Goal: Check status: Check status

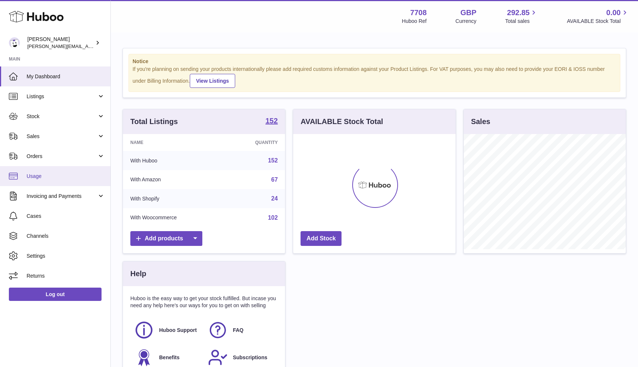
scroll to position [115, 162]
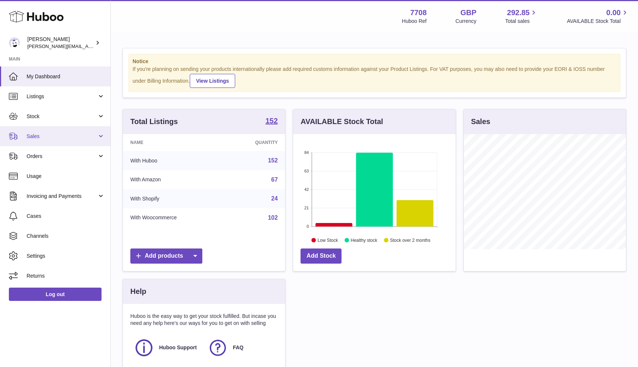
click at [45, 133] on span "Sales" at bounding box center [62, 136] width 71 height 7
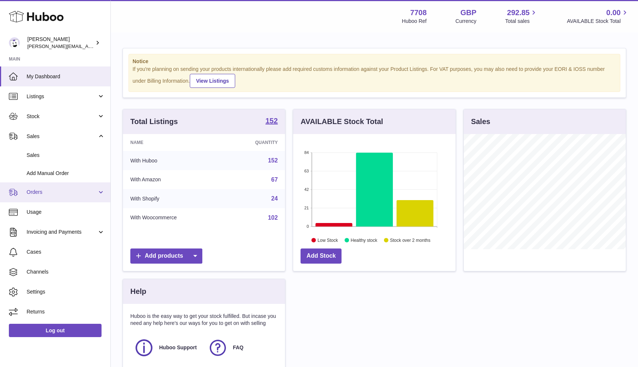
click at [80, 190] on span "Orders" at bounding box center [62, 192] width 71 height 7
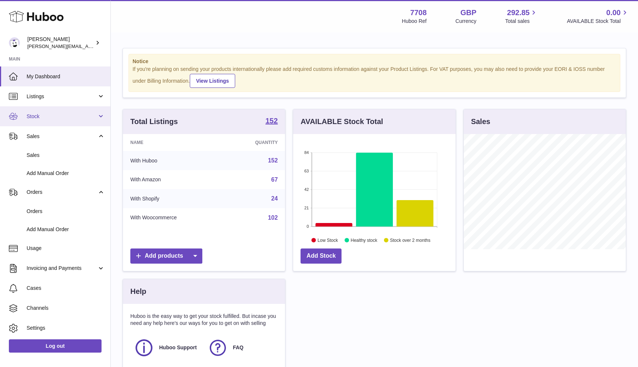
click at [91, 114] on span "Stock" at bounding box center [62, 116] width 71 height 7
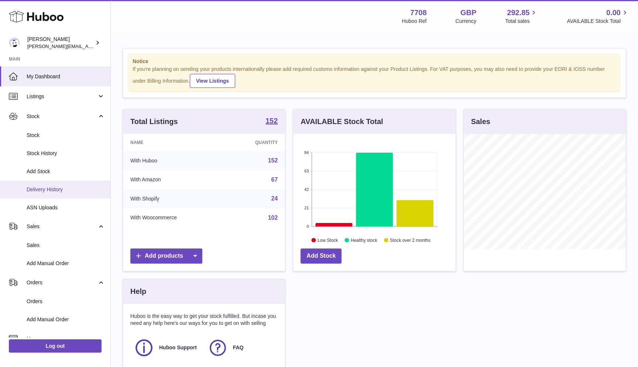
click at [39, 189] on span "Delivery History" at bounding box center [66, 189] width 78 height 7
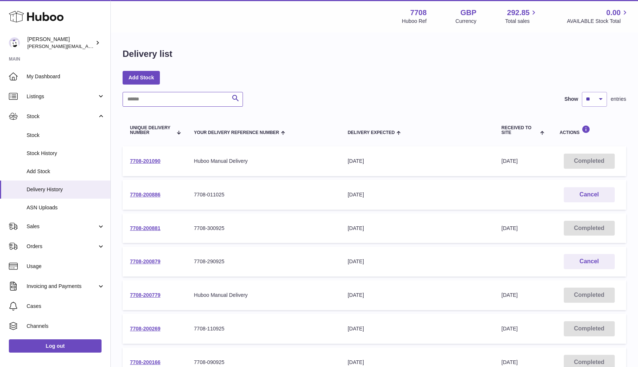
click at [153, 96] on input "text" at bounding box center [183, 99] width 120 height 15
paste input "**********"
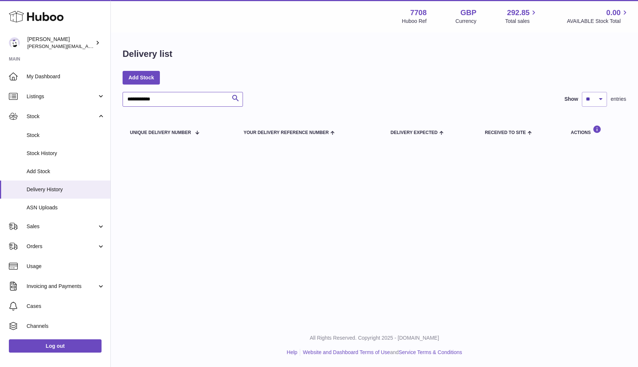
click at [144, 97] on input "**********" at bounding box center [183, 99] width 120 height 15
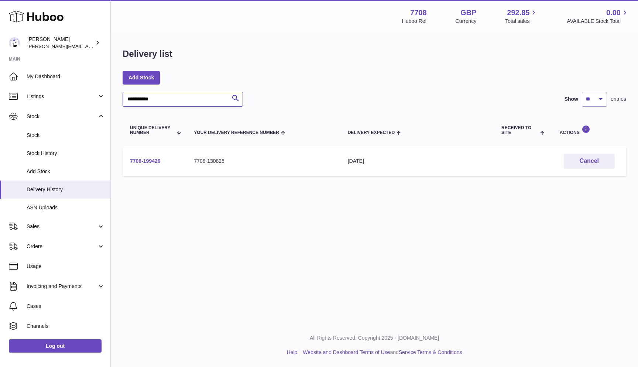
type input "**********"
click at [135, 160] on link "7708-199426" at bounding box center [145, 161] width 31 height 6
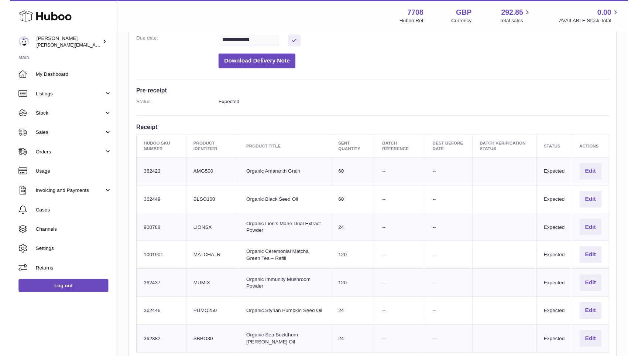
scroll to position [171, 0]
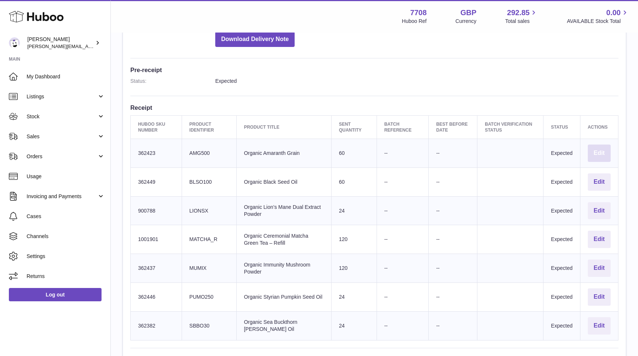
click at [599, 150] on button "Edit" at bounding box center [599, 152] width 23 height 17
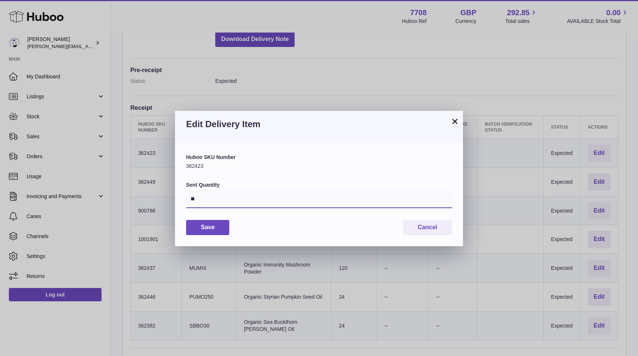
click at [203, 199] on input "**" at bounding box center [319, 199] width 266 height 18
type input "*"
click at [213, 229] on button "Save" at bounding box center [207, 227] width 43 height 15
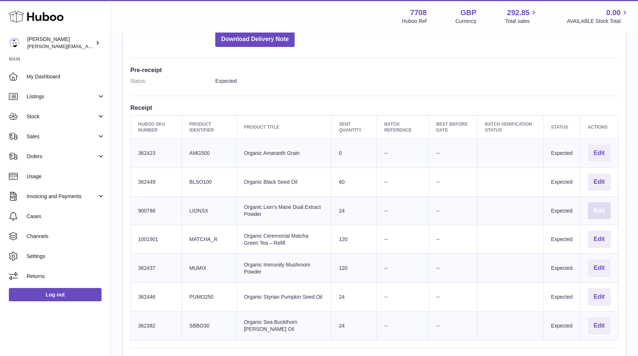
click at [599, 206] on button "Edit" at bounding box center [599, 210] width 23 height 17
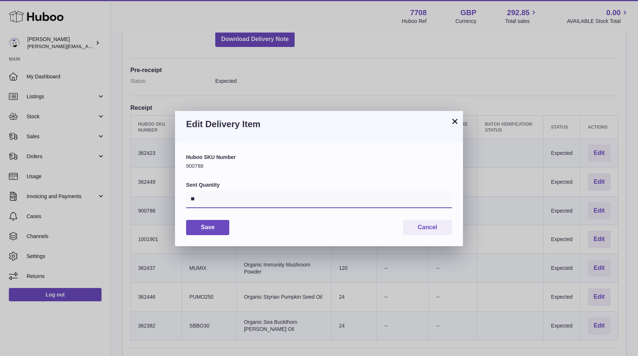
click at [198, 197] on input "**" at bounding box center [319, 199] width 266 height 18
type input "*"
click at [205, 229] on button "Save" at bounding box center [207, 227] width 43 height 15
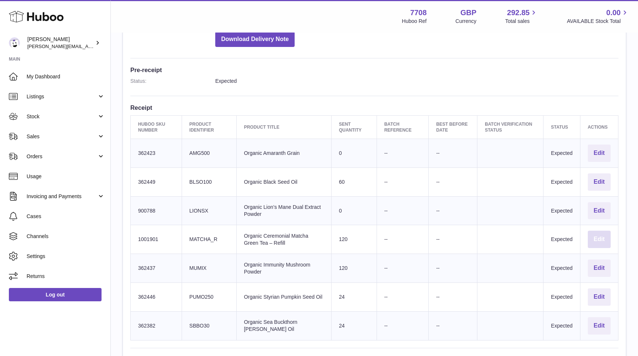
click at [595, 236] on button "Edit" at bounding box center [599, 238] width 23 height 17
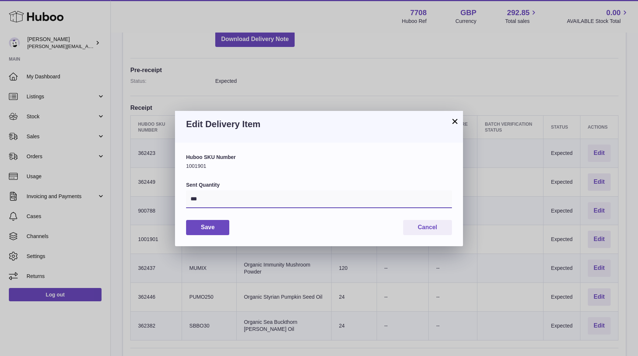
click at [213, 199] on input "***" at bounding box center [319, 199] width 266 height 18
type input "*"
click at [196, 225] on button "Save" at bounding box center [207, 227] width 43 height 15
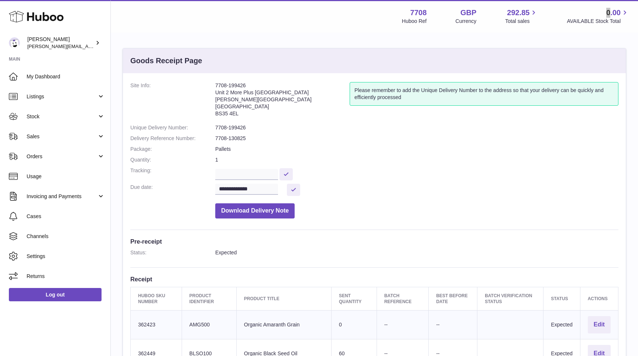
scroll to position [0, 0]
click at [233, 212] on button "Download Delivery Note" at bounding box center [254, 210] width 79 height 15
click at [51, 154] on span "Orders" at bounding box center [62, 156] width 71 height 7
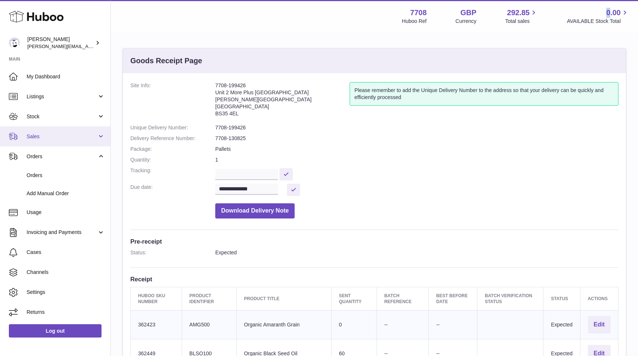
click at [41, 128] on link "Sales" at bounding box center [55, 136] width 110 height 20
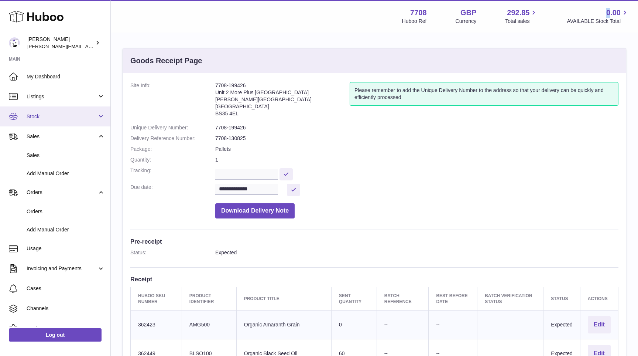
click at [61, 117] on span "Stock" at bounding box center [62, 116] width 71 height 7
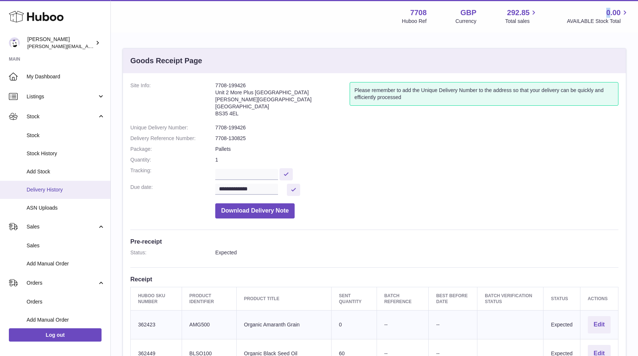
click at [58, 189] on span "Delivery History" at bounding box center [66, 189] width 78 height 7
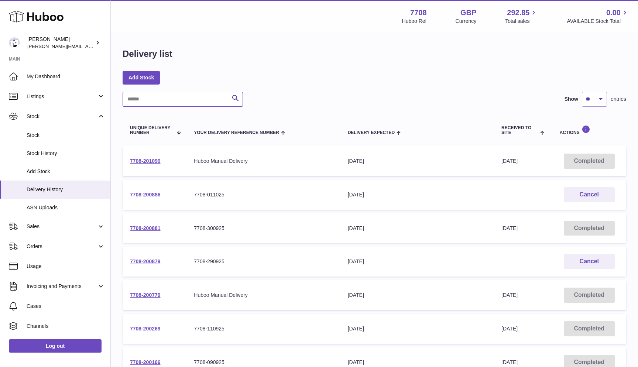
click at [153, 100] on input "text" at bounding box center [183, 99] width 120 height 15
paste input "**********"
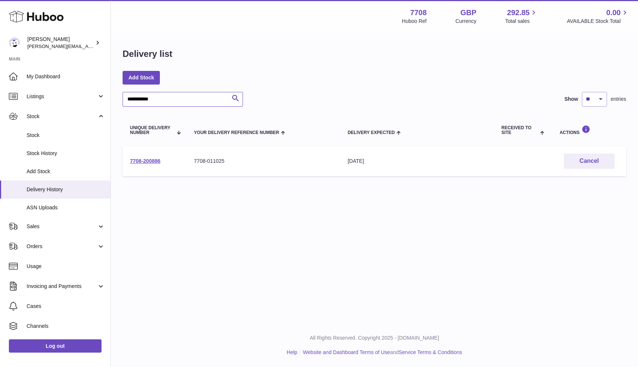
type input "**********"
click at [141, 164] on td "7708-200886" at bounding box center [155, 161] width 64 height 30
click at [141, 161] on link "7708-200886" at bounding box center [145, 161] width 31 height 6
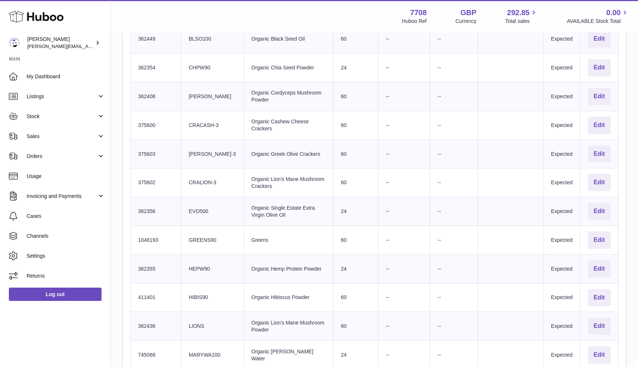
scroll to position [396, 0]
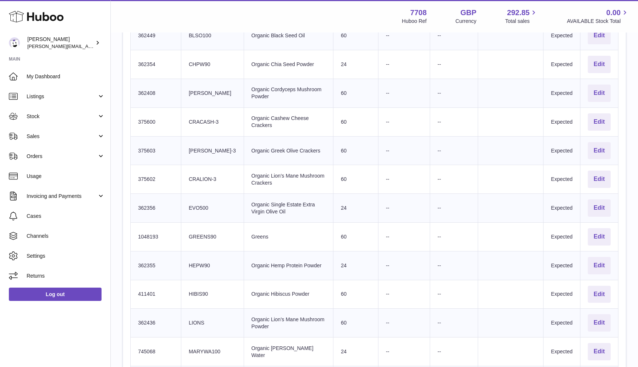
drag, startPoint x: 195, startPoint y: 114, endPoint x: 217, endPoint y: 175, distance: 64.3
click at [217, 176] on tbody "Huboo SKU Number 745070 Client Identifier AGARICUS Product title Organic Agaric…" at bounding box center [375, 237] width 488 height 660
click at [217, 175] on td "Client Identifier CRALION-3" at bounding box center [212, 179] width 63 height 29
drag, startPoint x: 220, startPoint y: 175, endPoint x: 185, endPoint y: 112, distance: 72.1
click at [185, 112] on tbody "Huboo SKU Number 745070 Client Identifier AGARICUS Product title Organic Agaric…" at bounding box center [375, 237] width 488 height 660
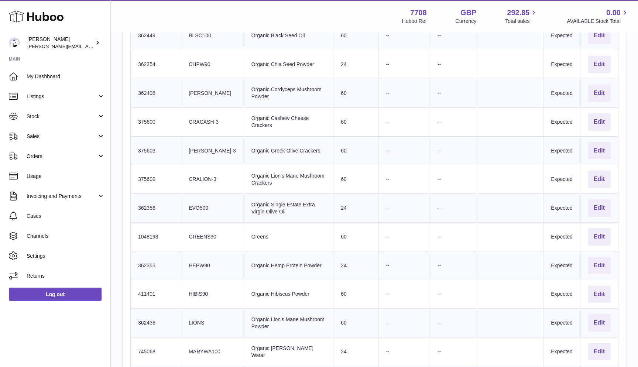
click at [201, 113] on td "Client Identifier CRACASH-3" at bounding box center [212, 121] width 63 height 29
drag, startPoint x: 190, startPoint y: 113, endPoint x: 234, endPoint y: 174, distance: 74.9
click at [234, 174] on tbody "Huboo SKU Number 745070 Client Identifier AGARICUS Product title Organic Agaric…" at bounding box center [375, 237] width 488 height 660
click at [234, 174] on td "Client Identifier CRALION-3" at bounding box center [212, 179] width 63 height 29
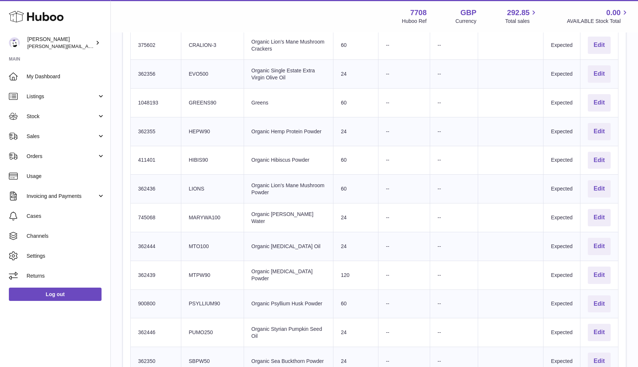
click at [202, 97] on td "Client Identifier GREENS90" at bounding box center [212, 102] width 63 height 29
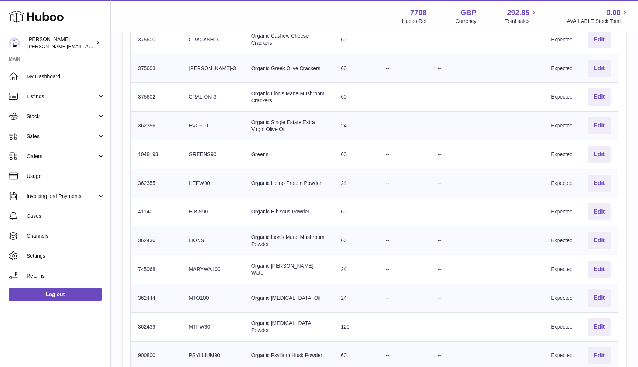
scroll to position [495, 0]
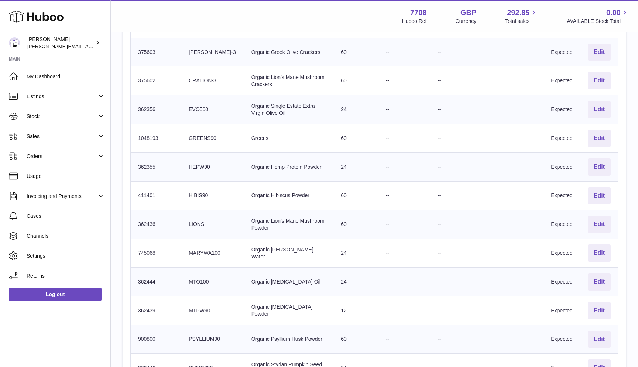
click at [199, 214] on td "Client Identifier LIONS" at bounding box center [212, 224] width 63 height 29
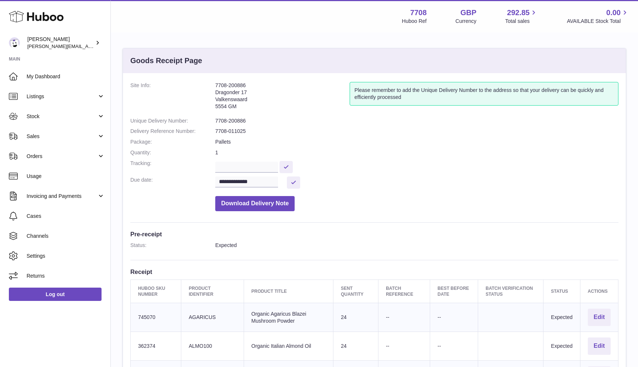
scroll to position [0, 0]
click at [35, 137] on span "Sales" at bounding box center [62, 136] width 71 height 7
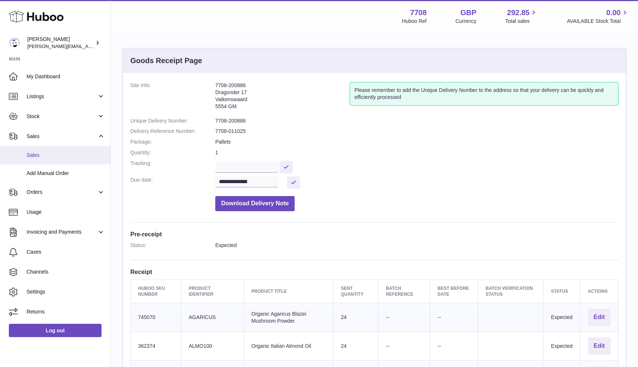
click at [35, 157] on span "Sales" at bounding box center [66, 155] width 78 height 7
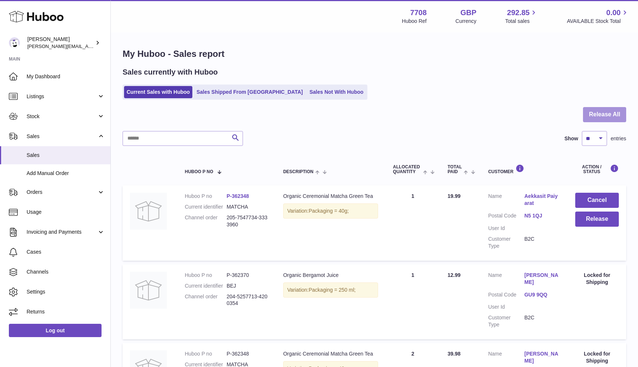
click at [613, 116] on button "Release All" at bounding box center [604, 114] width 43 height 15
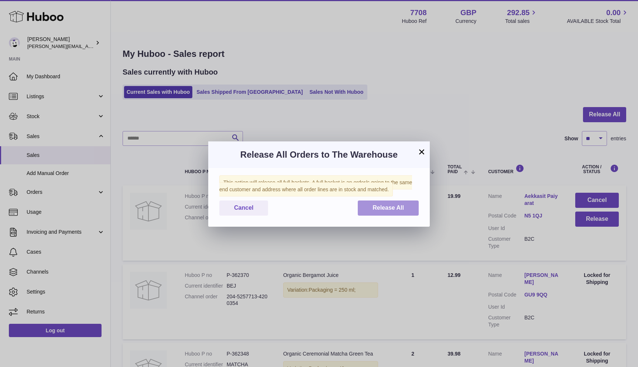
click at [398, 205] on span "Release All" at bounding box center [387, 208] width 31 height 6
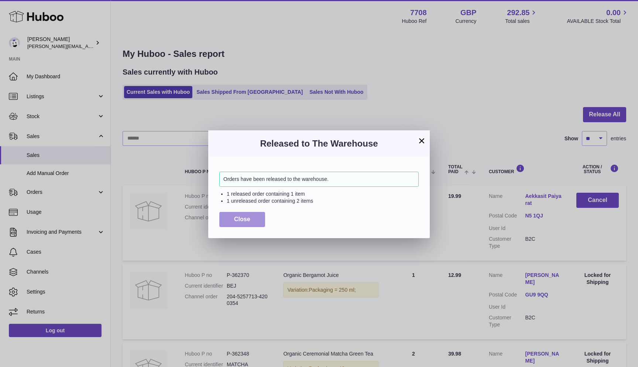
click at [244, 218] on span "Close" at bounding box center [242, 219] width 16 height 6
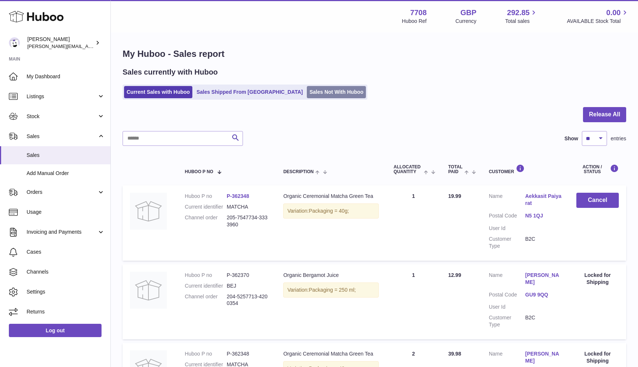
click at [307, 92] on link "Sales Not With Huboo" at bounding box center [336, 92] width 59 height 12
